Goal: Communication & Community: Answer question/provide support

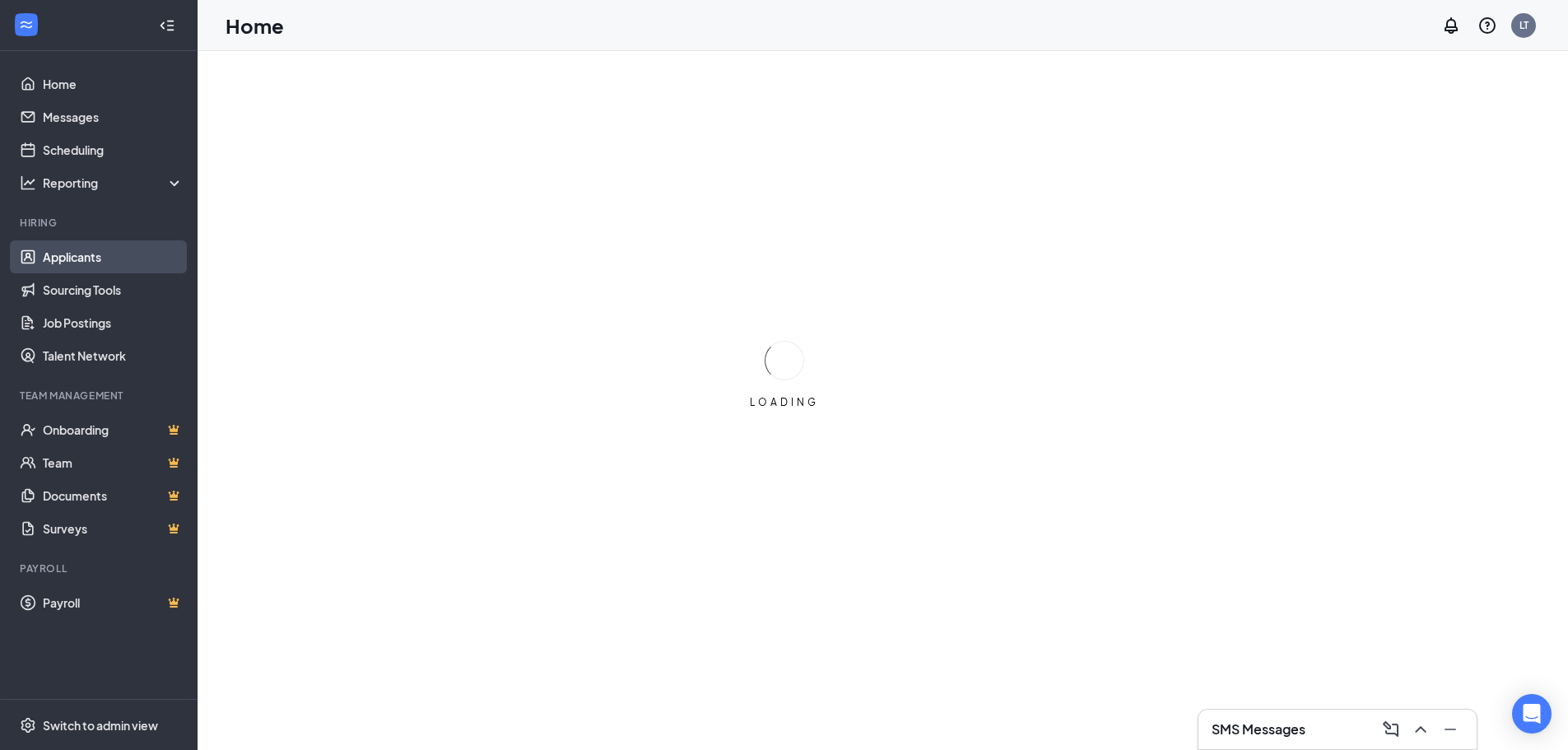
click at [85, 264] on link "Applicants" at bounding box center [112, 257] width 140 height 33
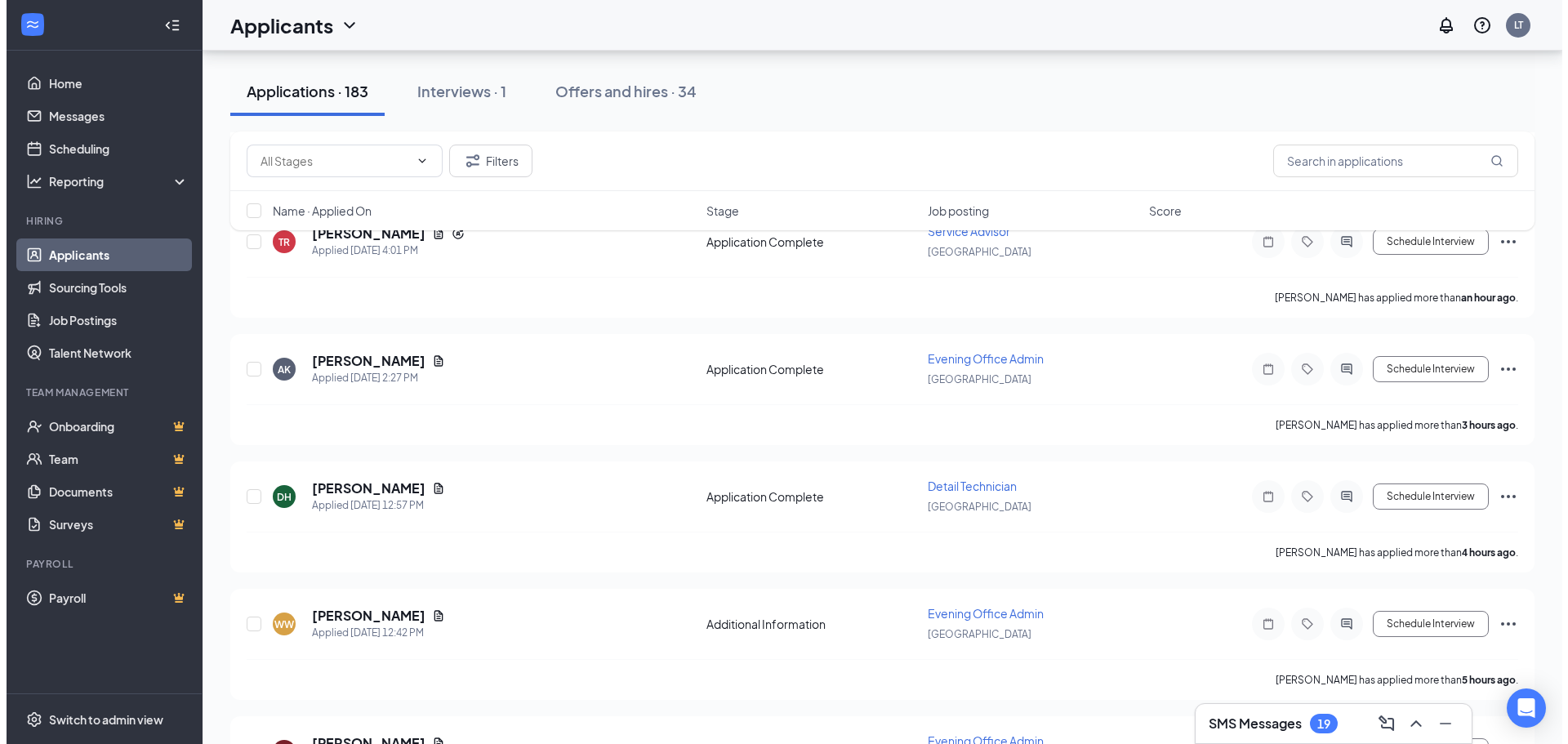
scroll to position [327, 0]
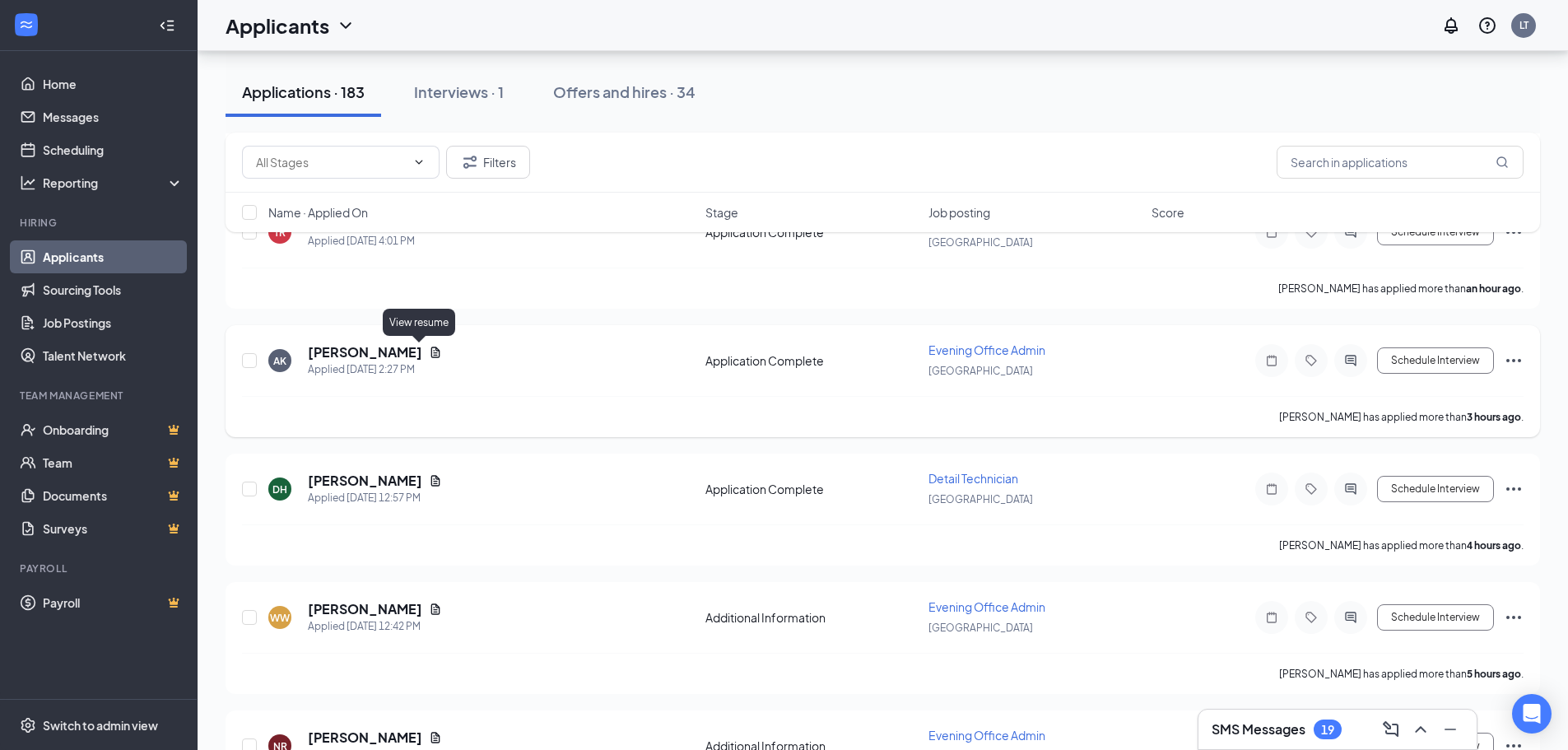
click at [431, 357] on icon "Document" at bounding box center [436, 351] width 9 height 10
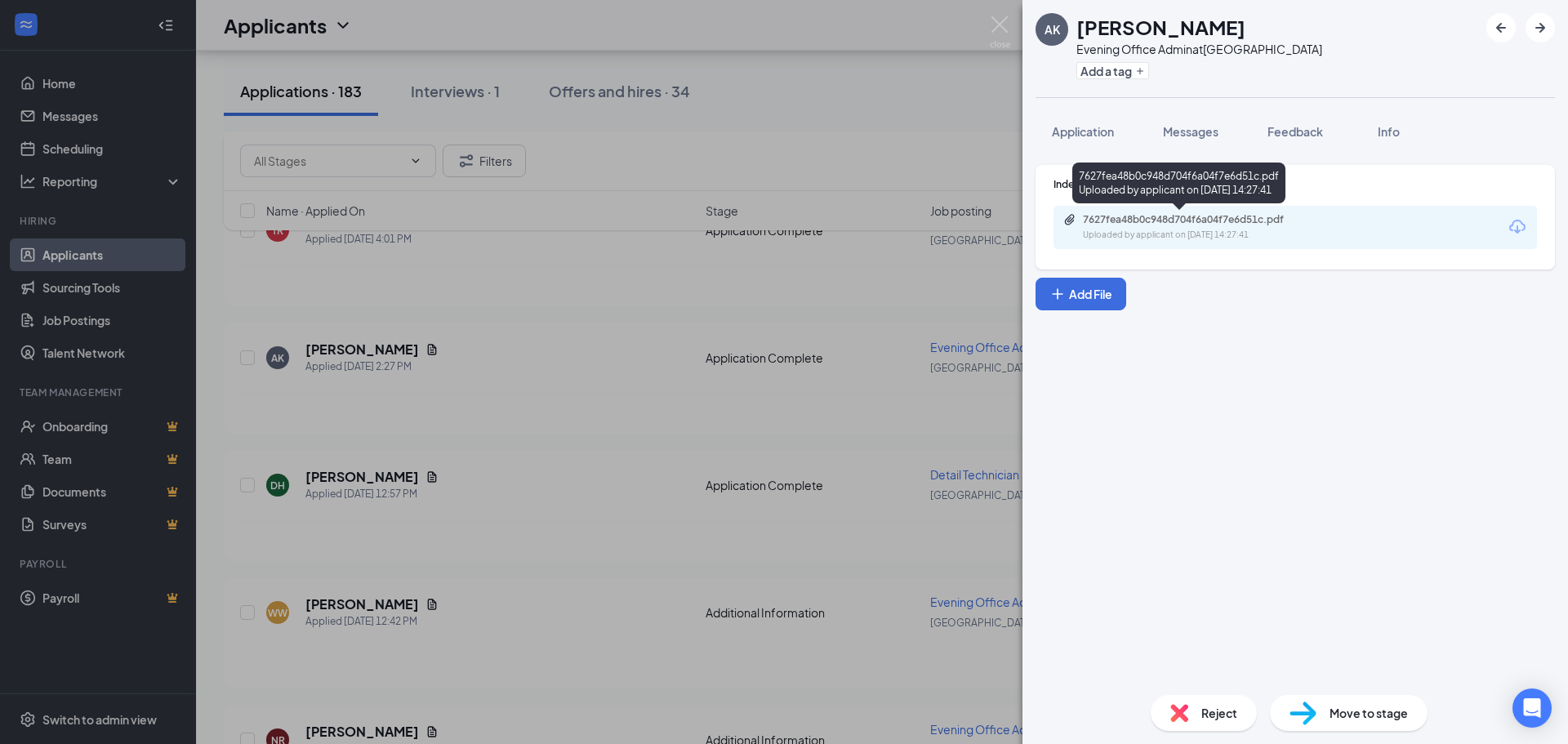
click at [1067, 221] on icon "Paperclip" at bounding box center [1070, 220] width 13 height 13
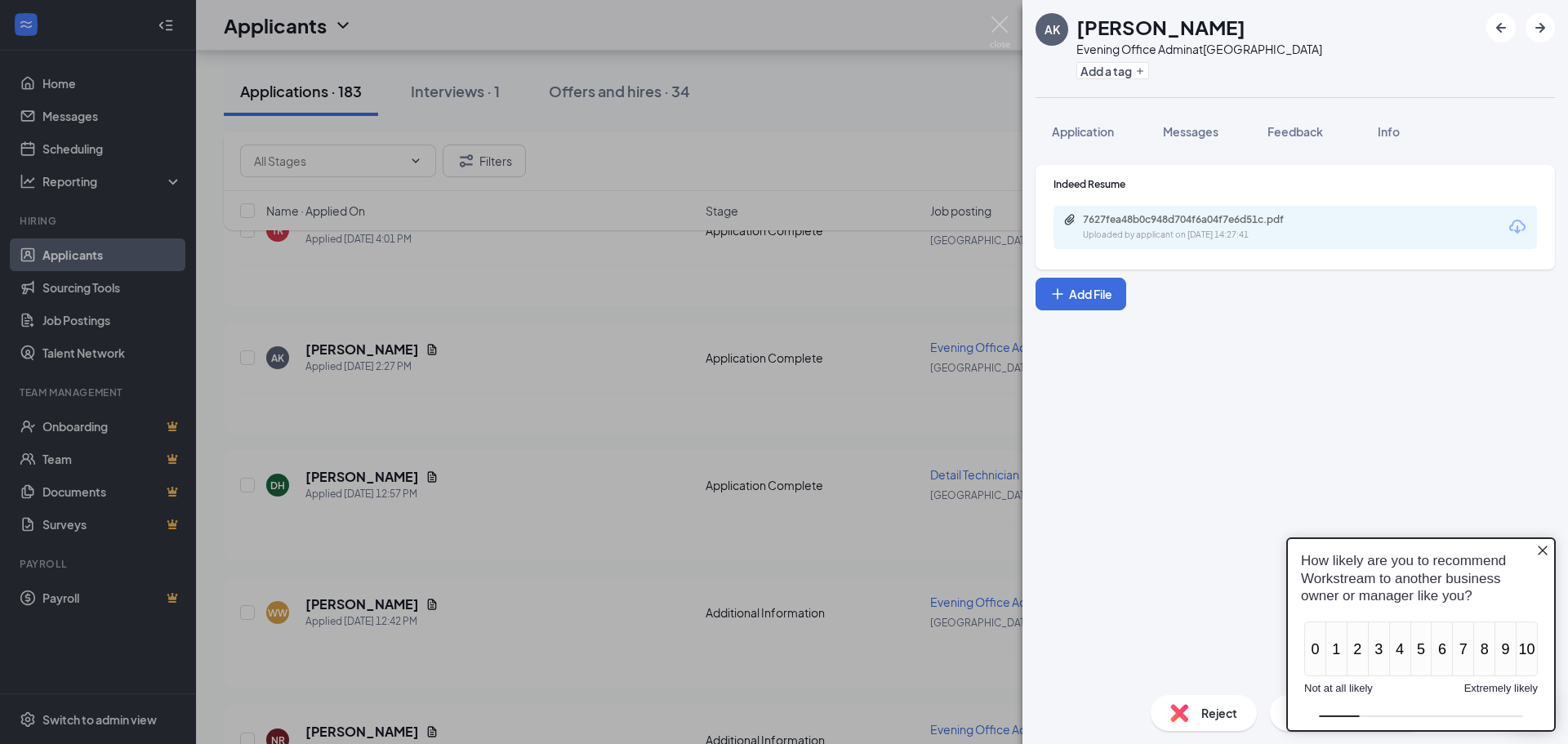
click at [922, 98] on div "AK [PERSON_NAME] Evening Office Admin at [GEOGRAPHIC_DATA] Add a tag Applicatio…" at bounding box center [784, 372] width 1568 height 744
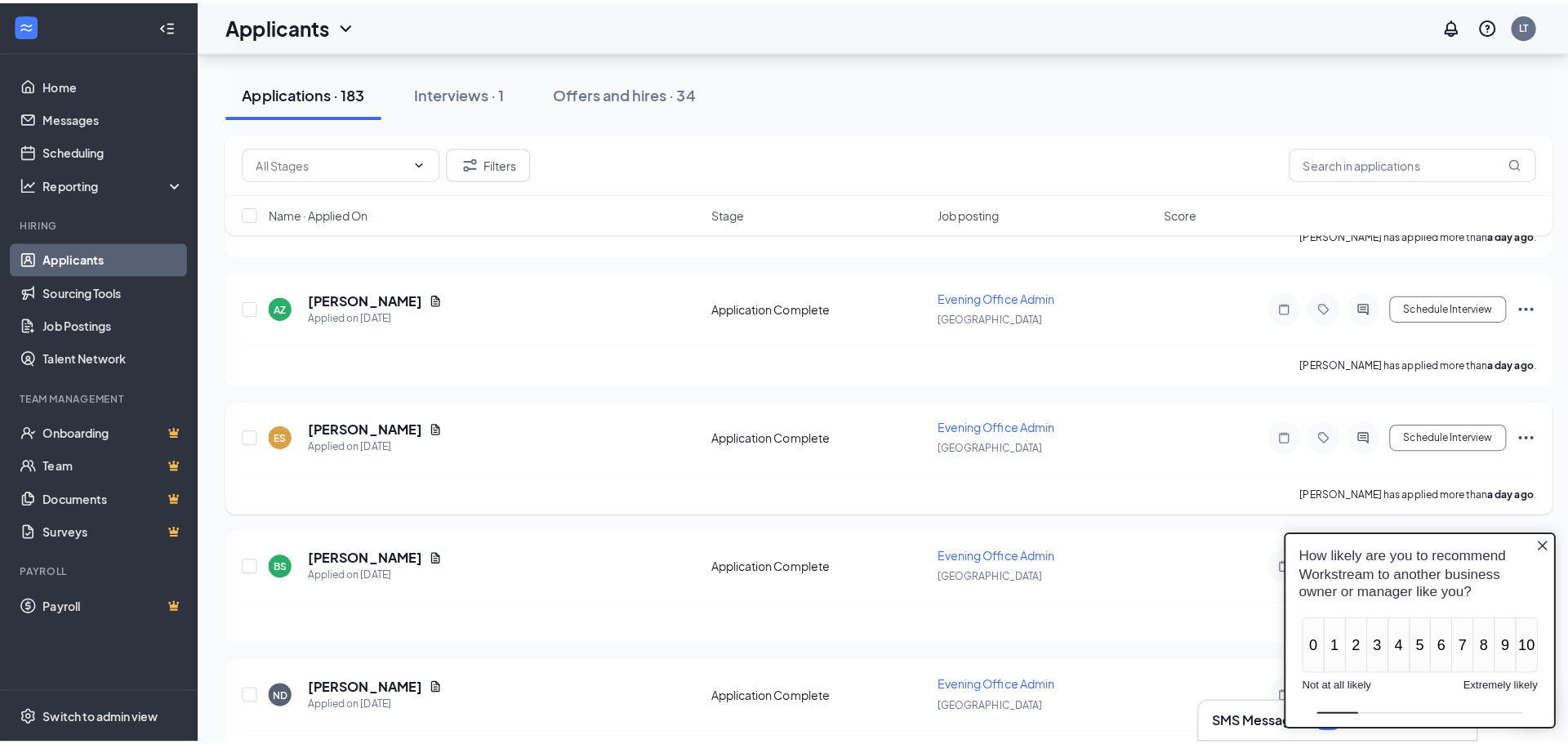
scroll to position [3349, 0]
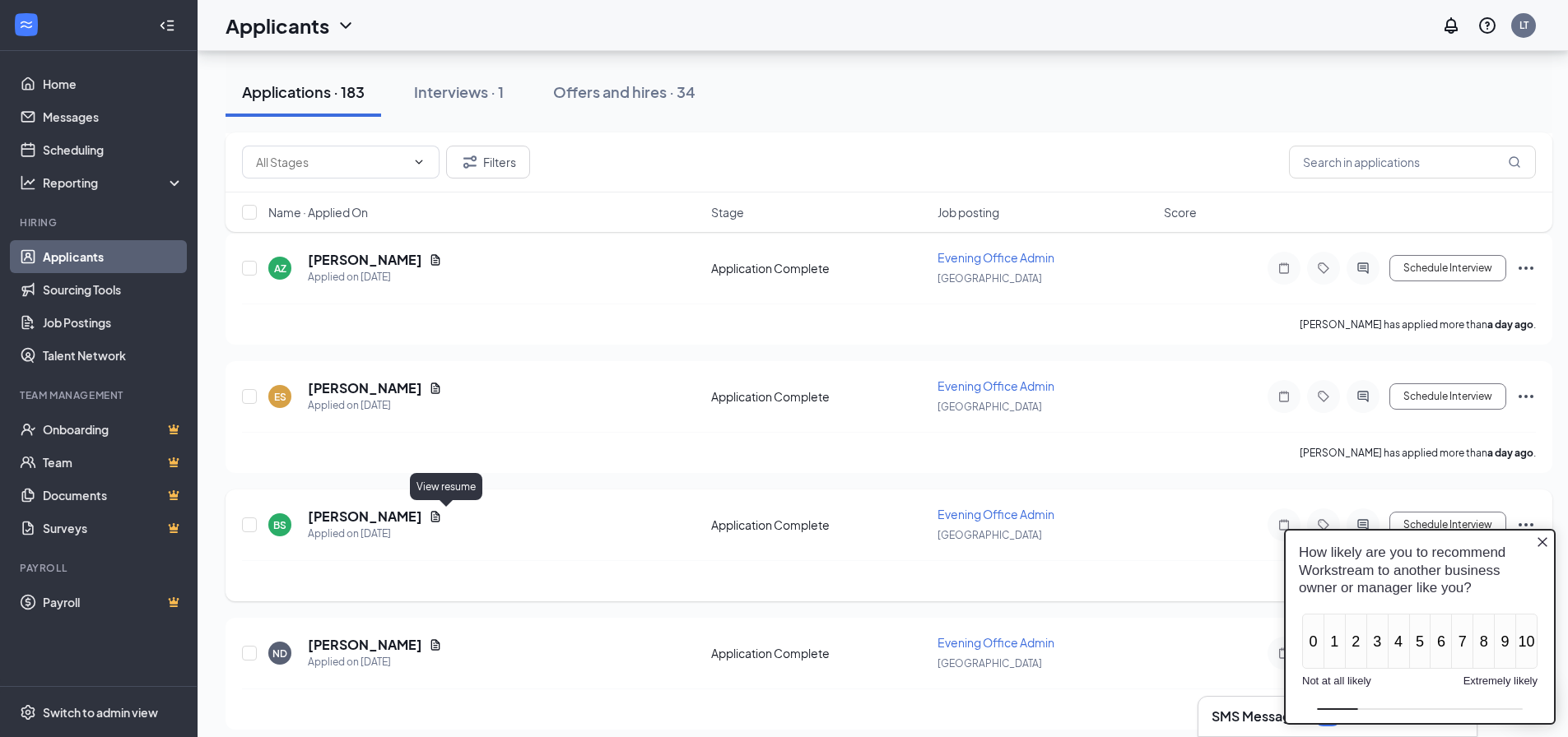
click at [440, 516] on icon "Document" at bounding box center [436, 516] width 9 height 10
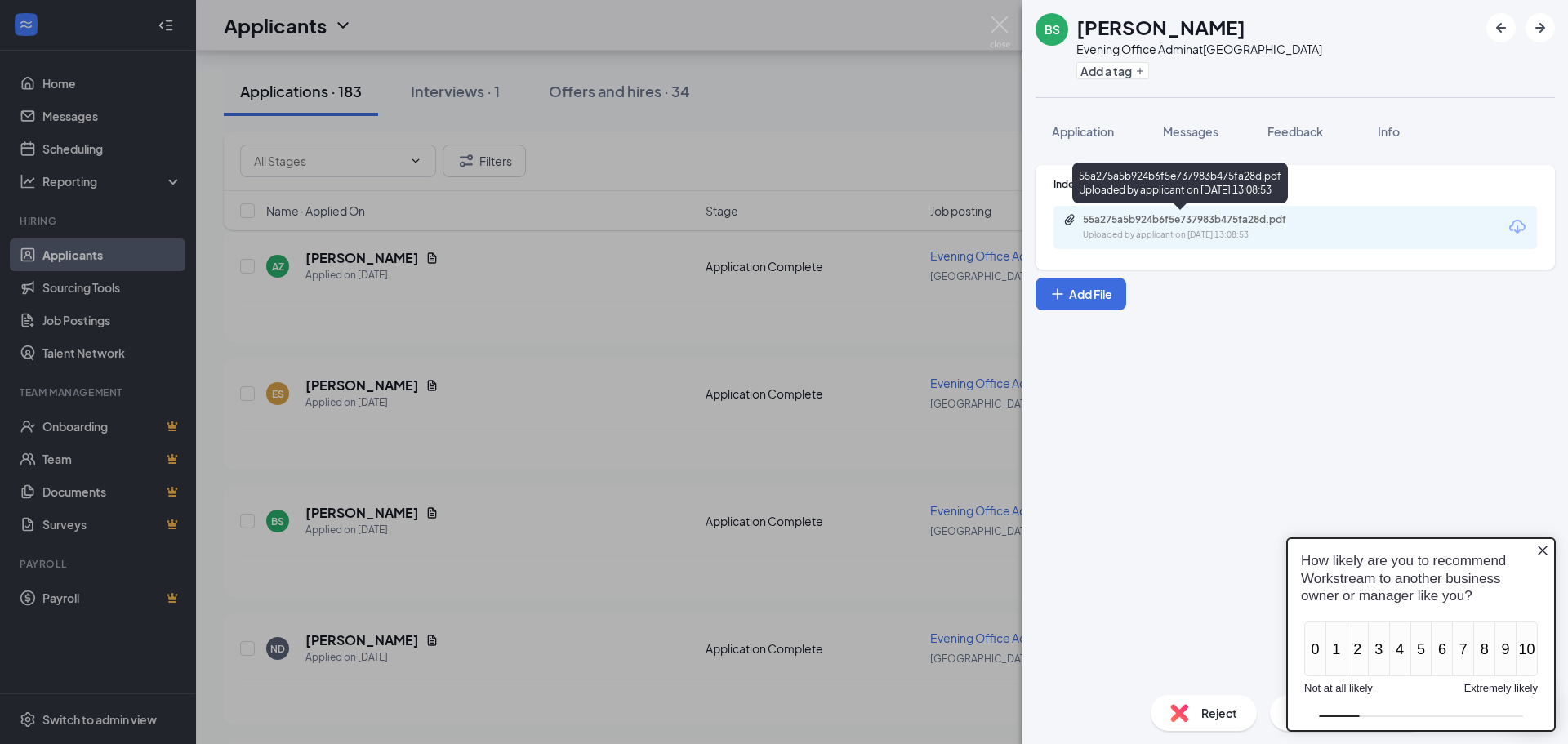
click at [1079, 232] on div "55a275a5b924b6f5e737983b475fa28d.pdf Uploaded by applicant on [DATE] 13:08:53" at bounding box center [1196, 227] width 265 height 29
click at [1547, 547] on icon "Close button" at bounding box center [1543, 550] width 13 height 13
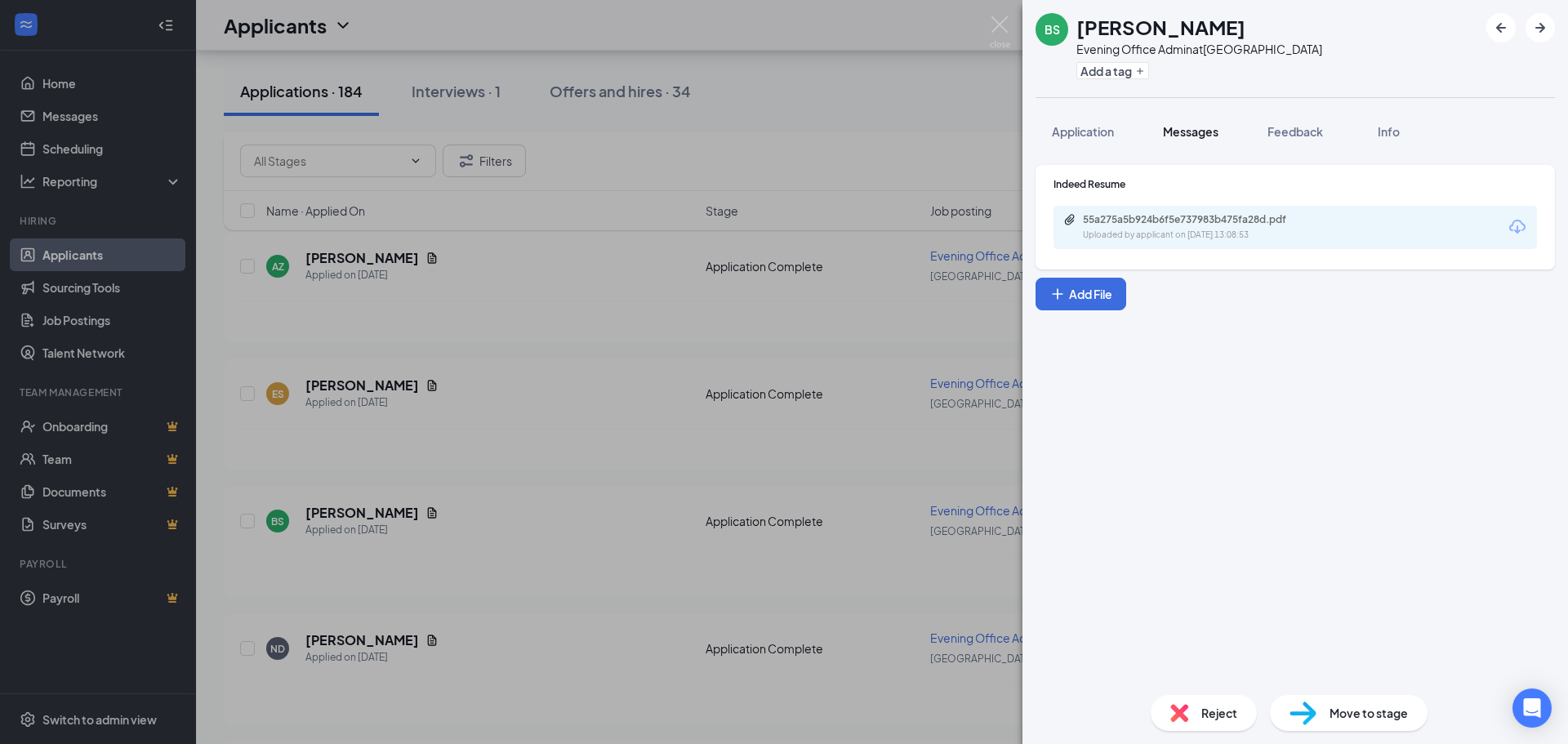
click at [1203, 137] on span "Messages" at bounding box center [1190, 132] width 55 height 15
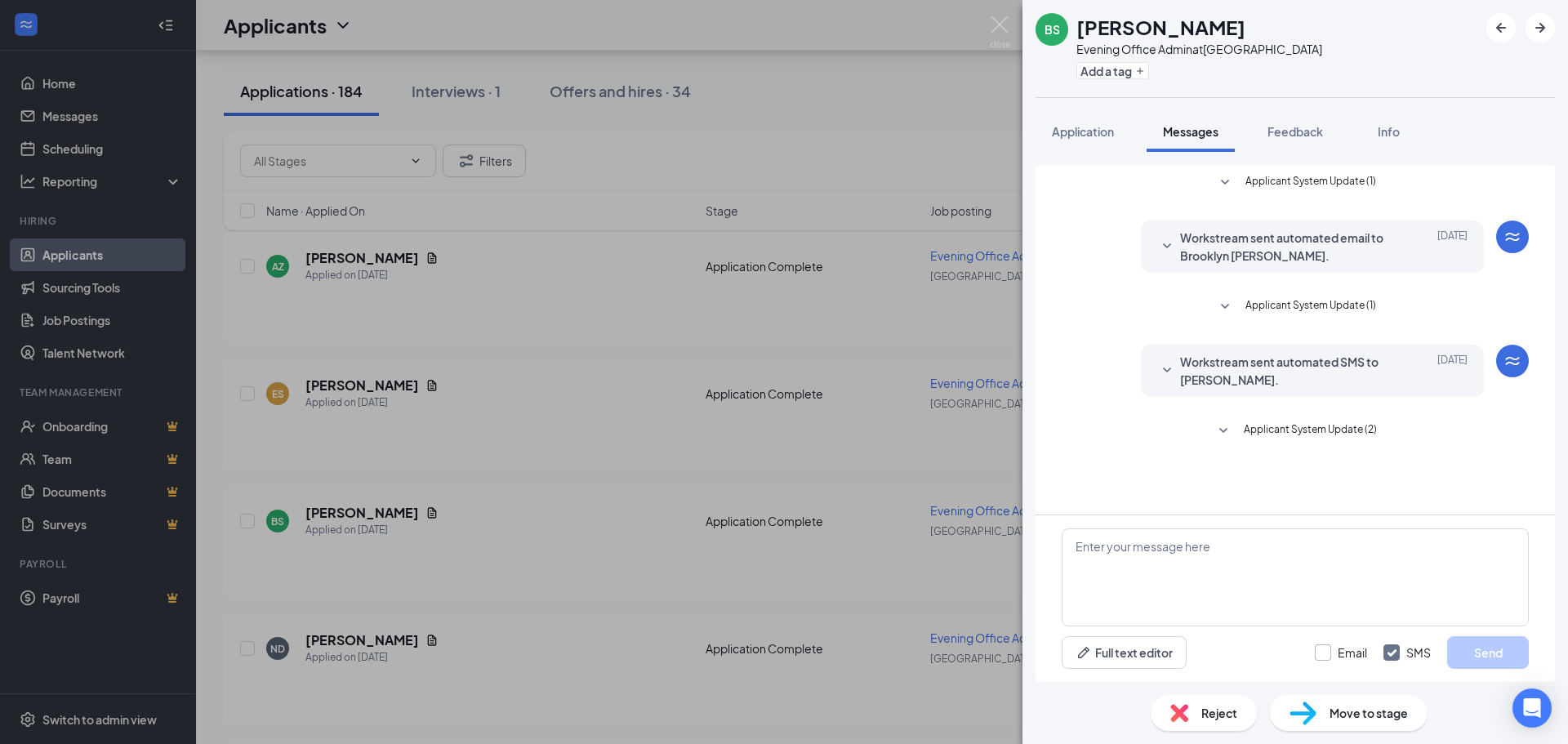
click at [1325, 649] on input "Email" at bounding box center [1341, 652] width 52 height 16
checkbox input "true"
click at [1214, 555] on textarea at bounding box center [1295, 577] width 467 height 98
type textarea "w"
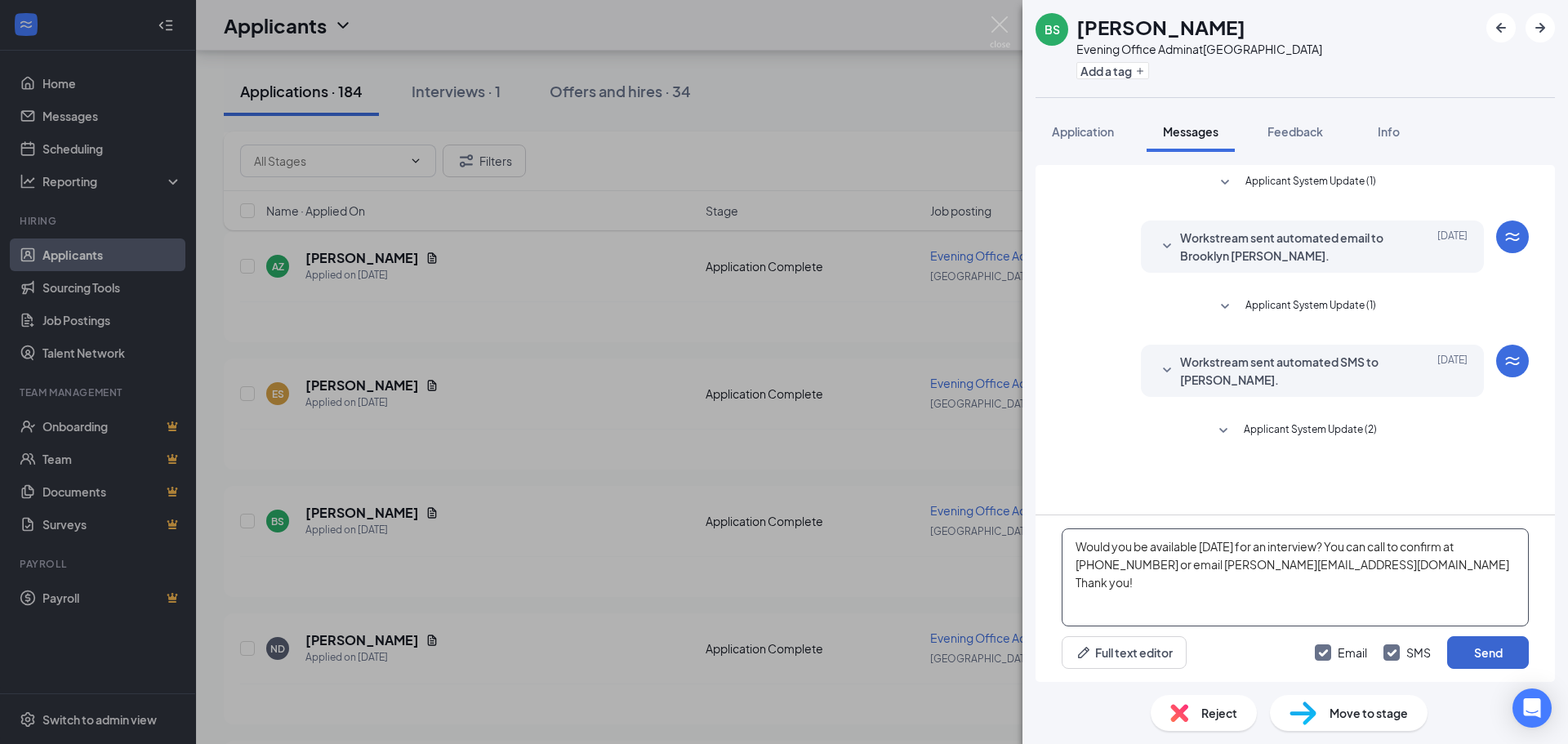
type textarea "Would you be available [DATE] for an interview? You can call to confirm at [PHO…"
click at [1486, 655] on button "Send" at bounding box center [1488, 652] width 81 height 33
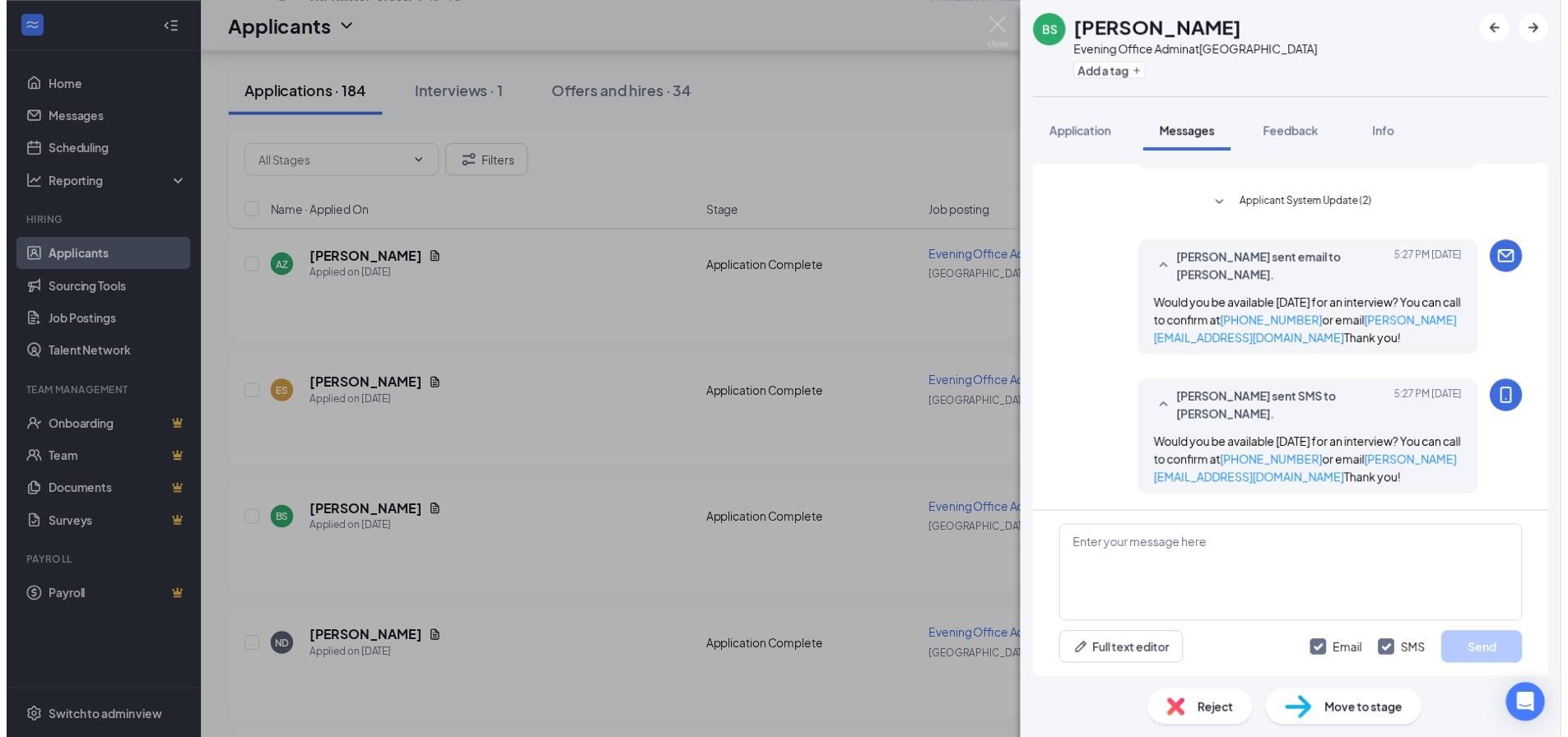
scroll to position [265, 0]
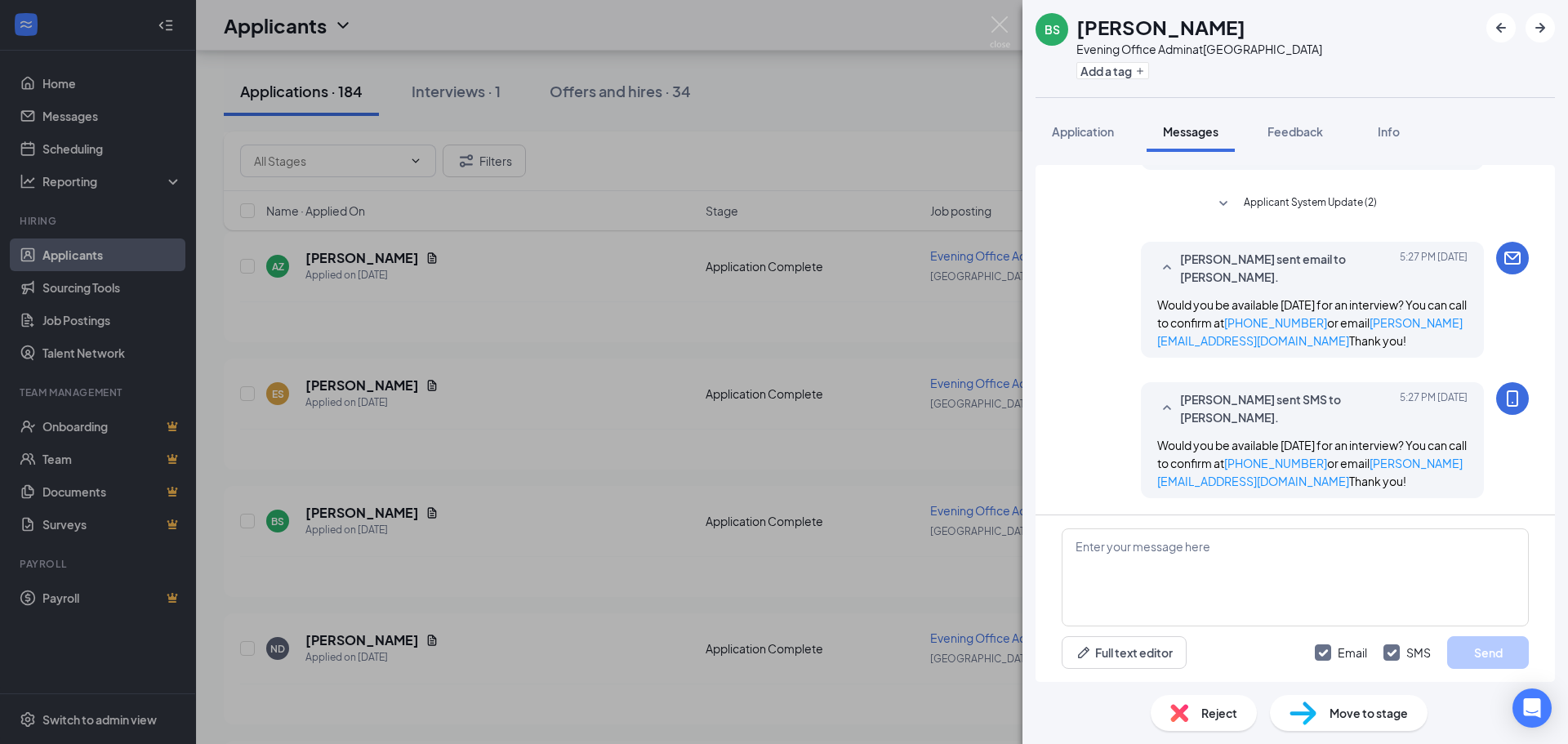
click at [621, 183] on div "BS Brooklyn [PERSON_NAME] Evening Office Admin at [GEOGRAPHIC_DATA] Add a tag A…" at bounding box center [784, 372] width 1568 height 744
